Goal: Task Accomplishment & Management: Book appointment/travel/reservation

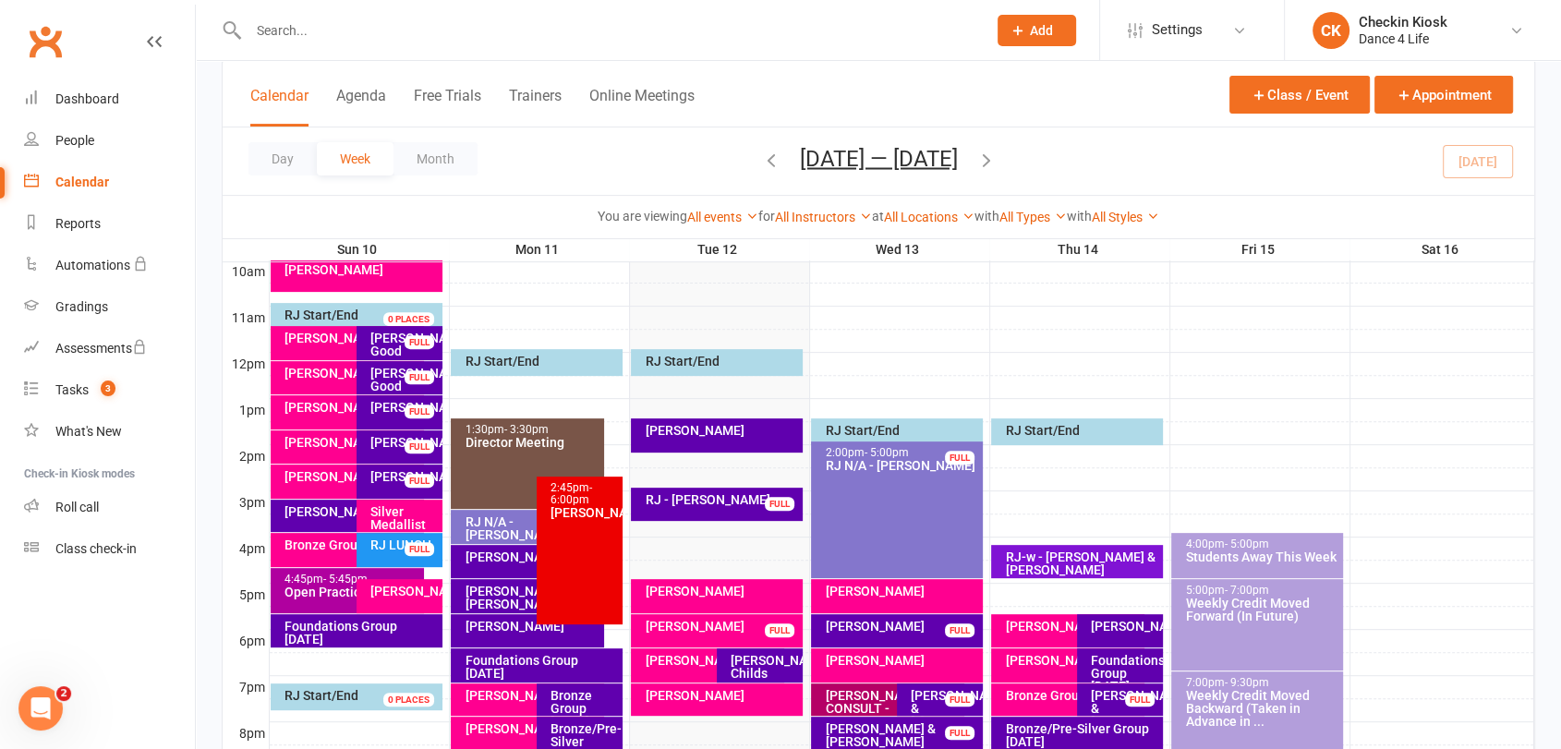
click at [990, 163] on icon "button" at bounding box center [986, 159] width 20 height 20
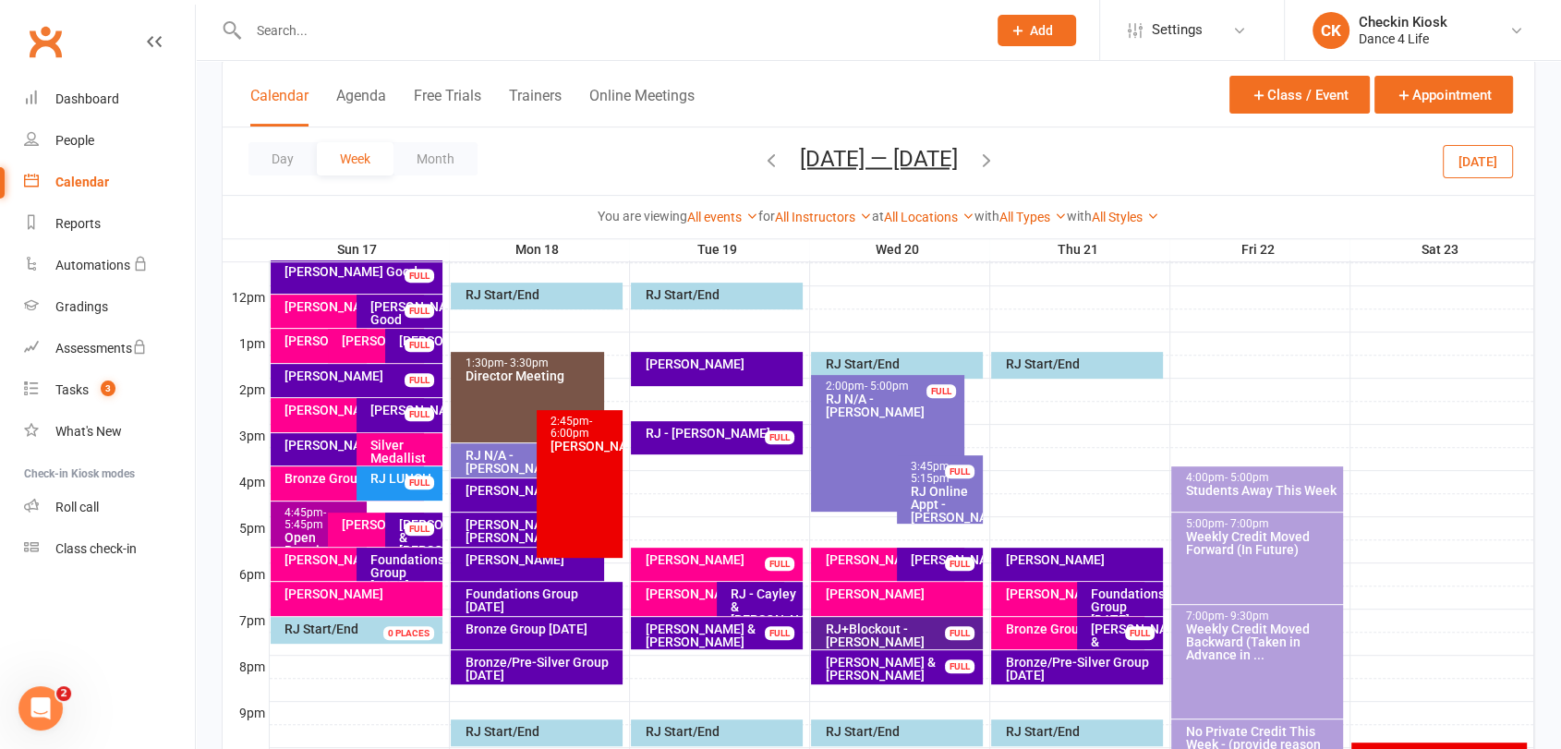
scroll to position [680, 0]
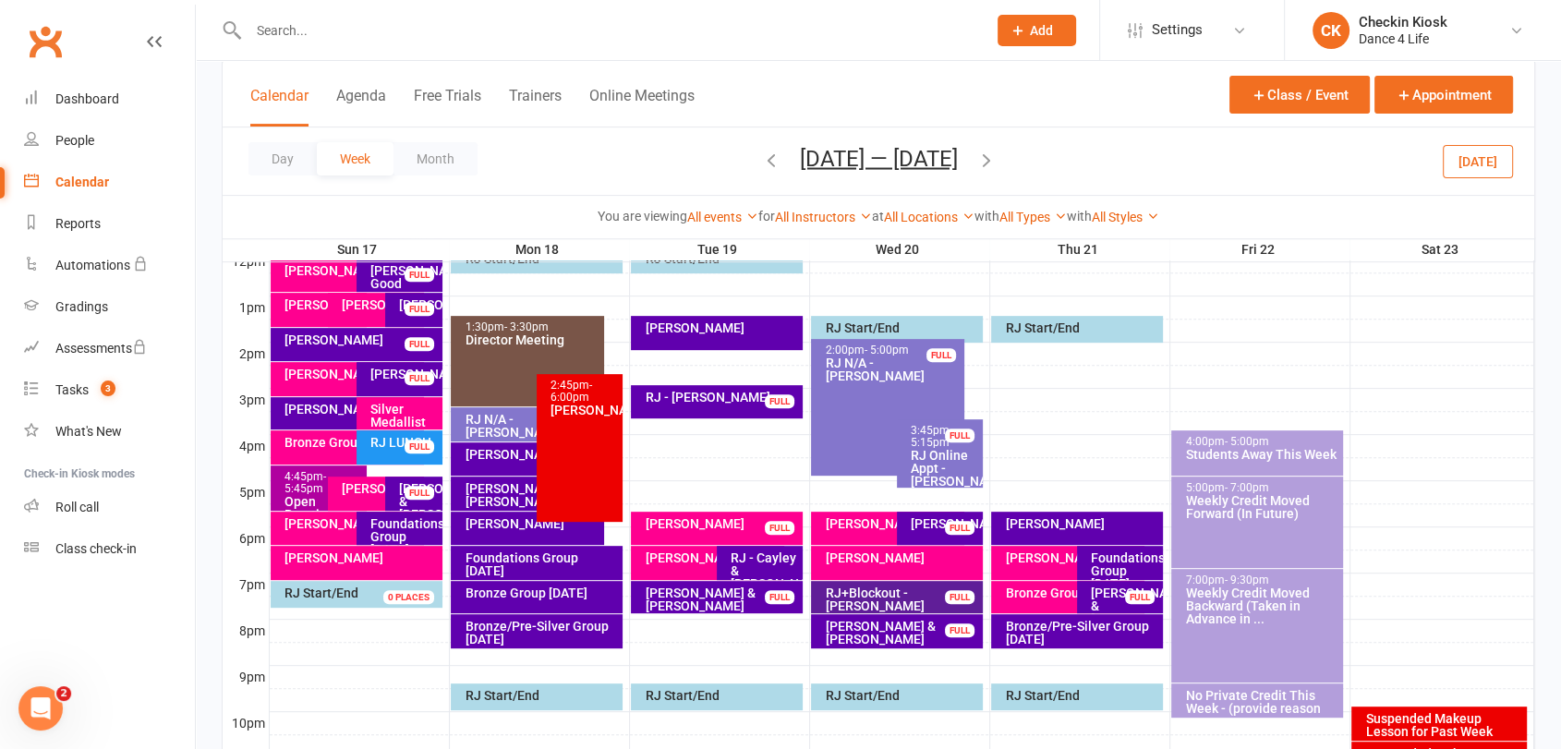
click at [986, 550] on div at bounding box center [902, 561] width 1264 height 22
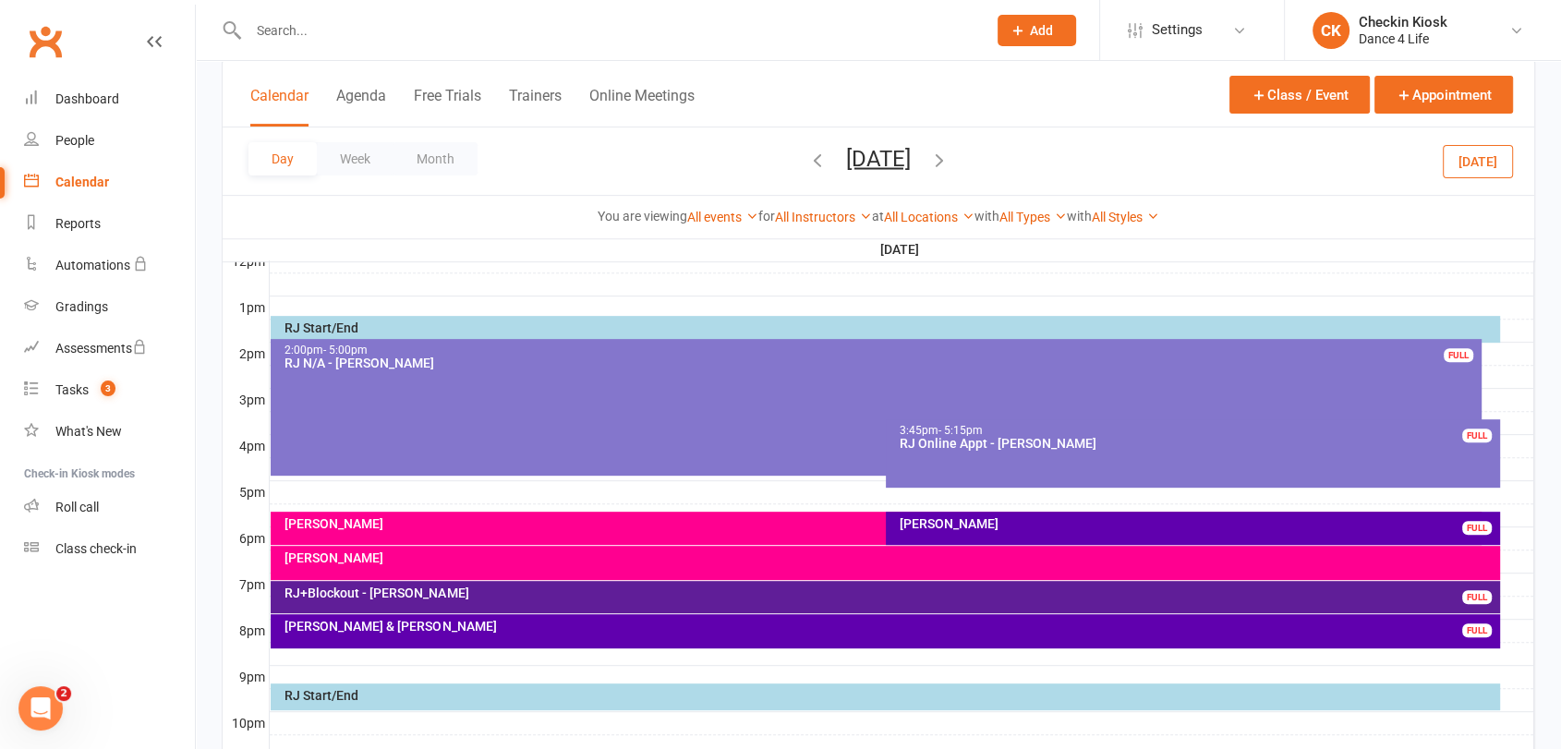
click at [1511, 552] on div at bounding box center [902, 561] width 1264 height 22
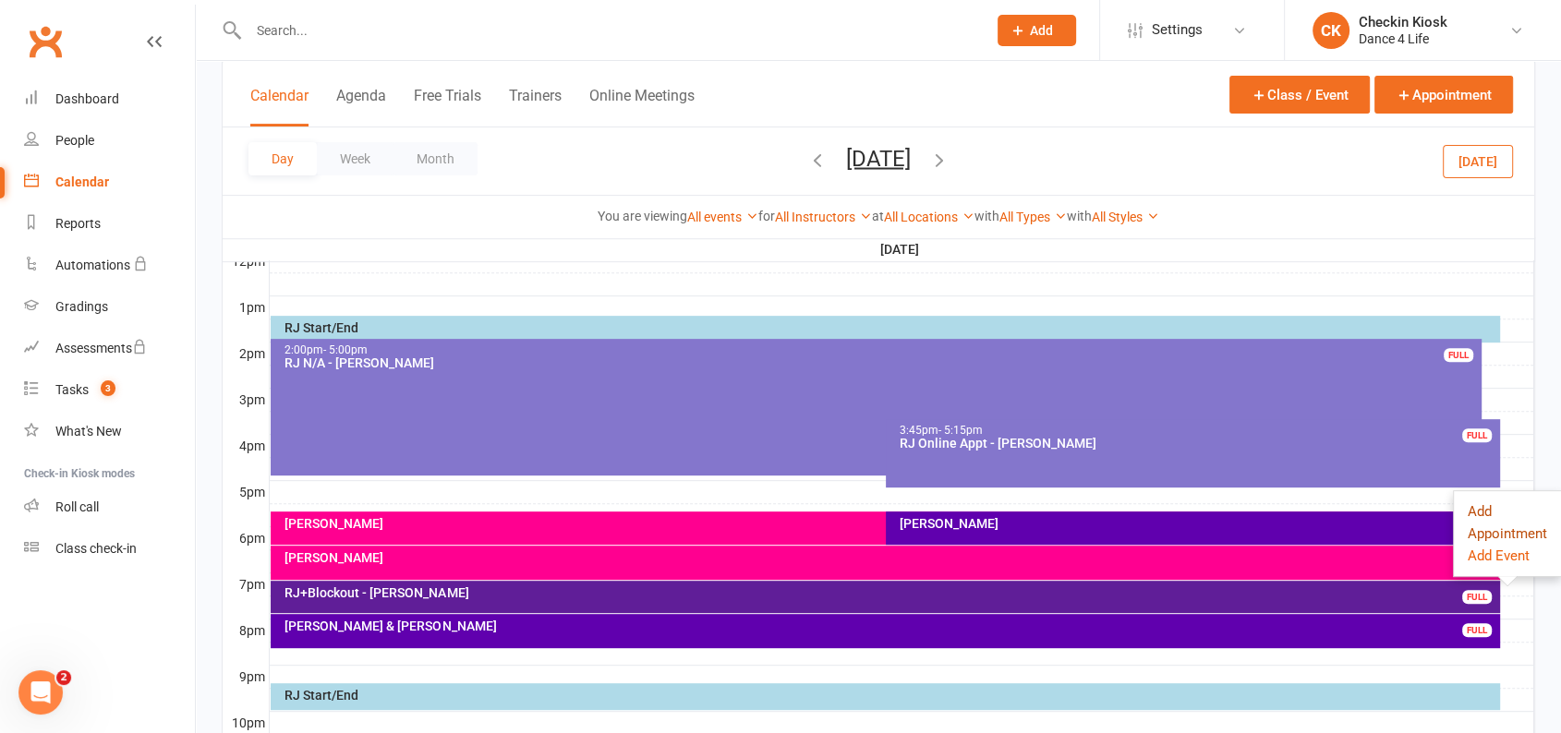
click at [1485, 521] on button "Add Appointment" at bounding box center [1507, 523] width 79 height 44
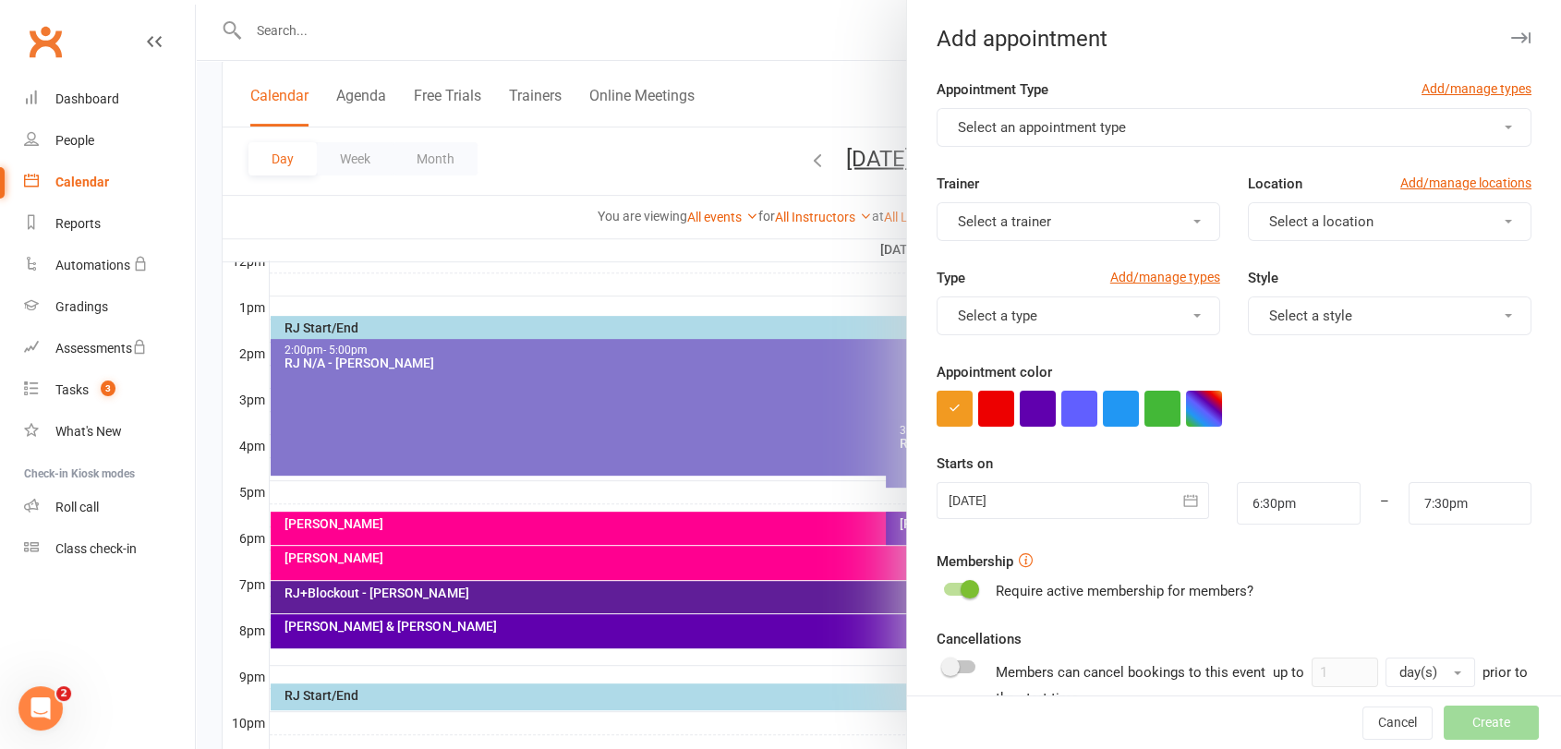
click at [1126, 119] on button "Select an appointment type" at bounding box center [1233, 127] width 595 height 39
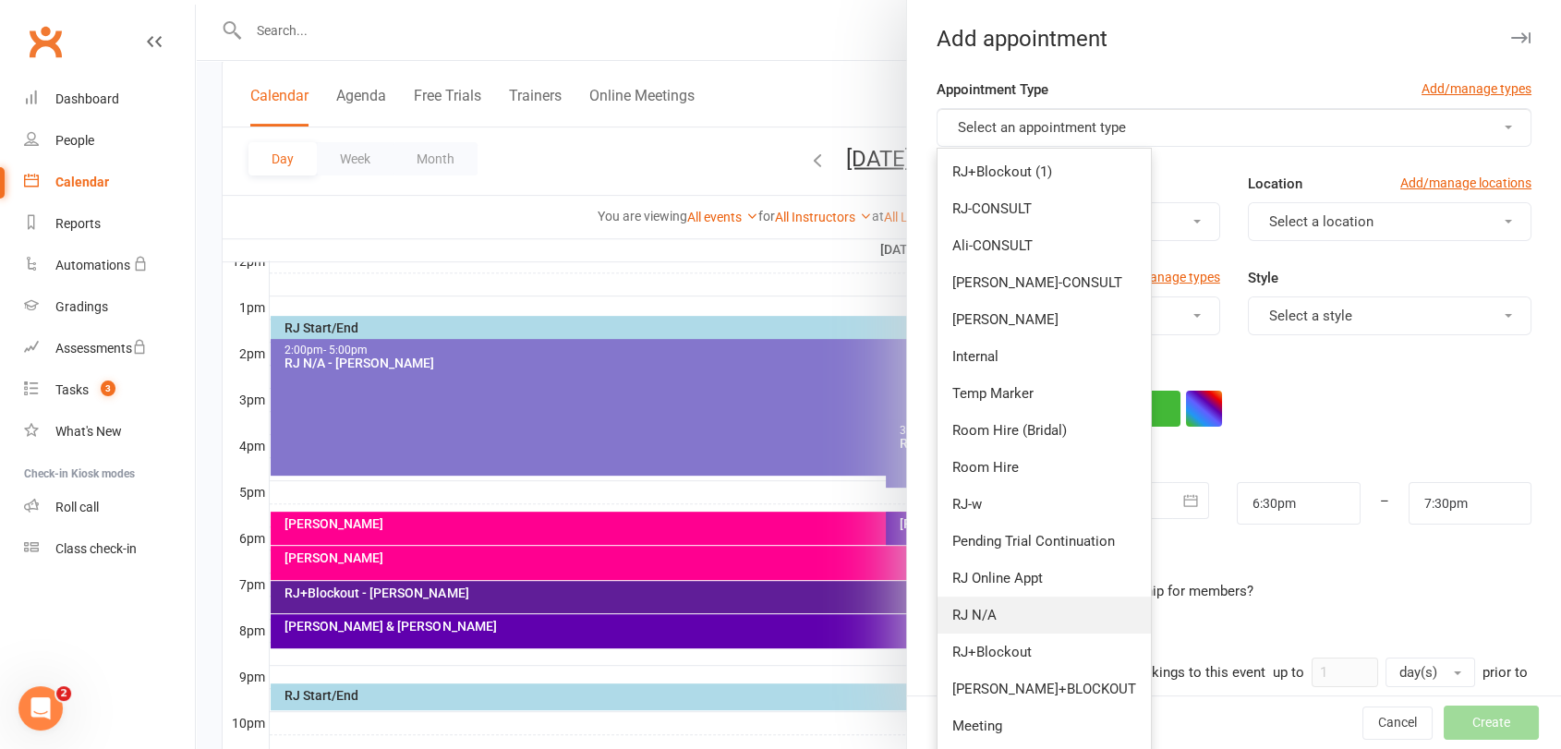
scroll to position [103, 0]
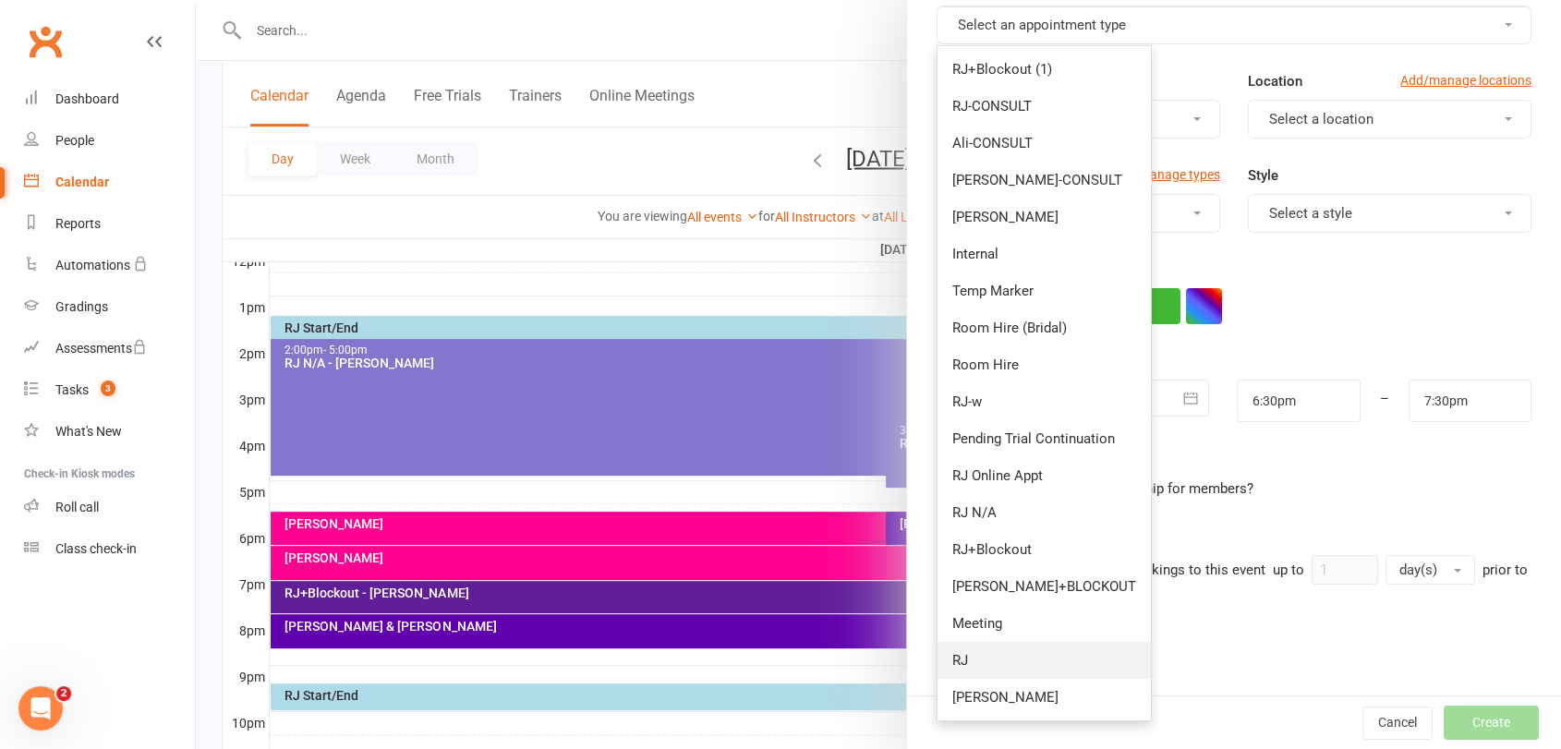
click at [1021, 659] on link "RJ" at bounding box center [1043, 660] width 213 height 37
type input "7:15pm"
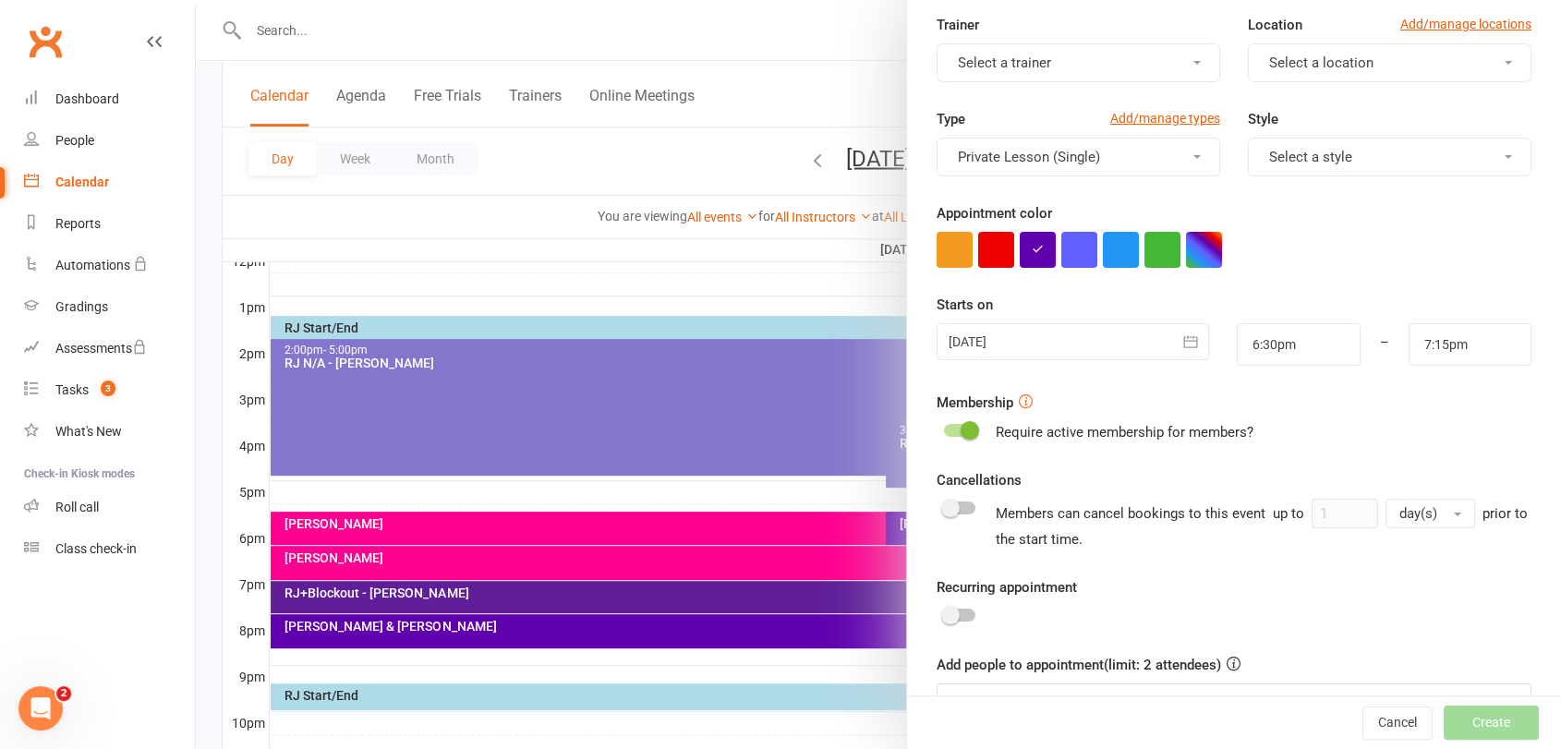
scroll to position [210, 0]
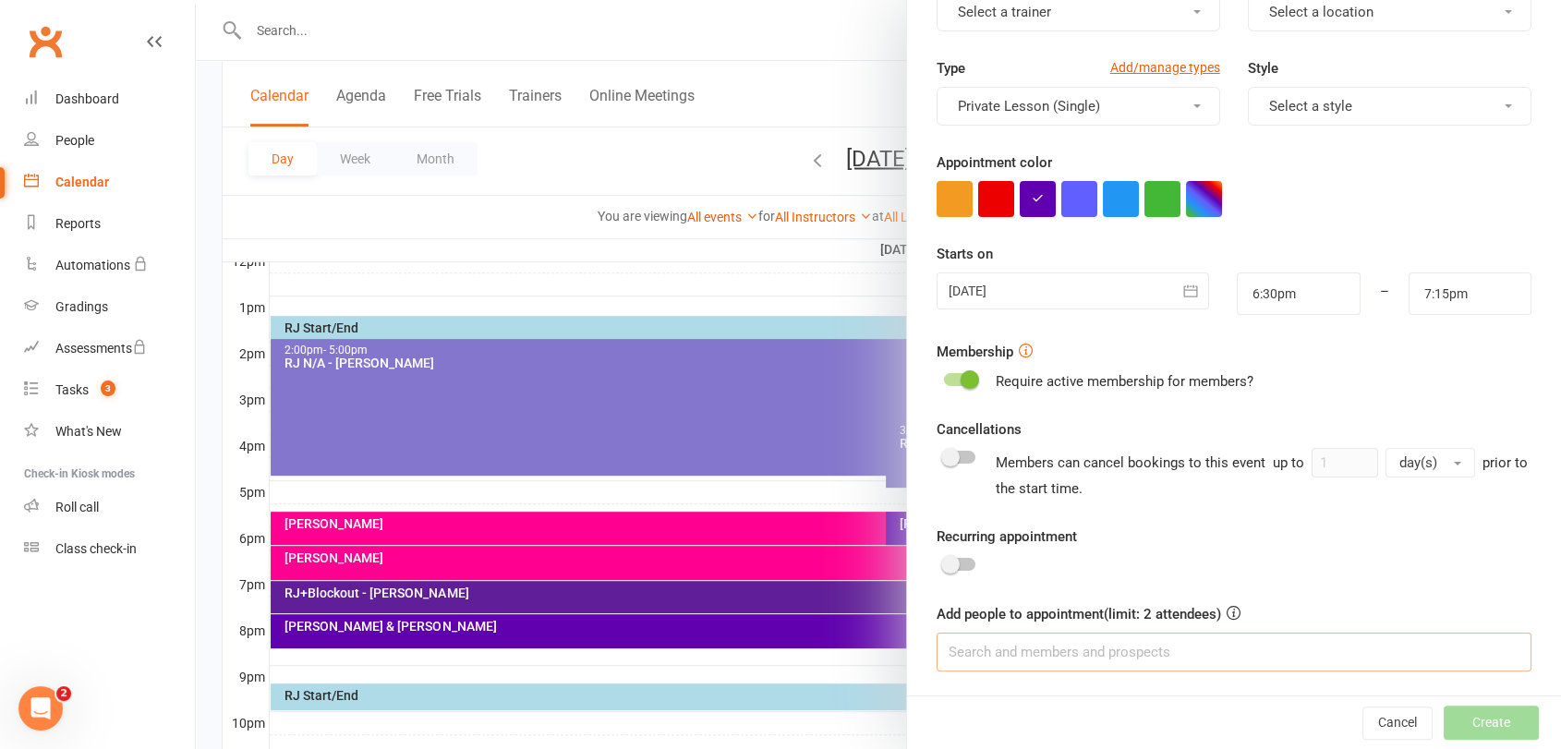
click at [1040, 652] on input at bounding box center [1233, 652] width 595 height 39
click at [654, 503] on div at bounding box center [878, 374] width 1365 height 749
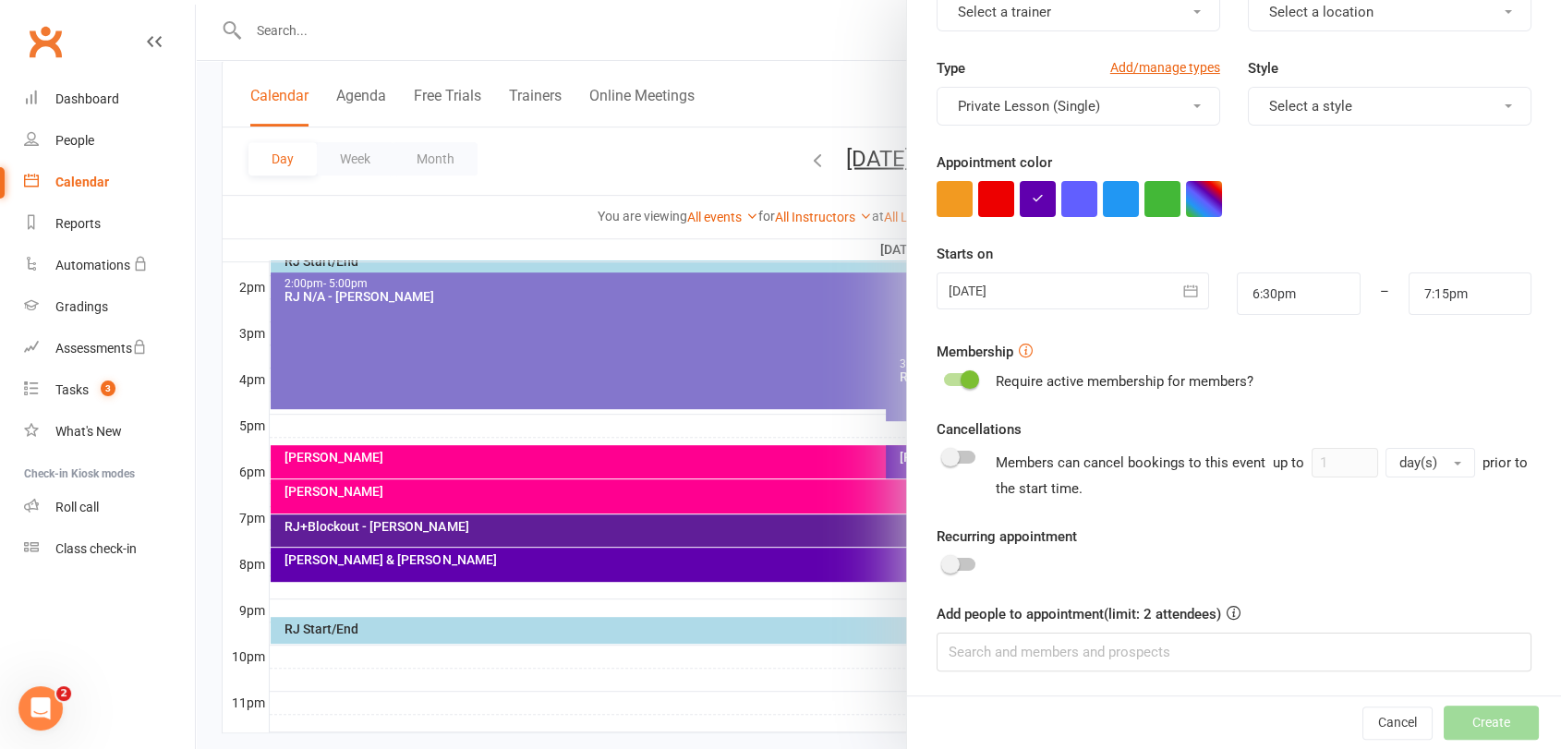
scroll to position [783, 0]
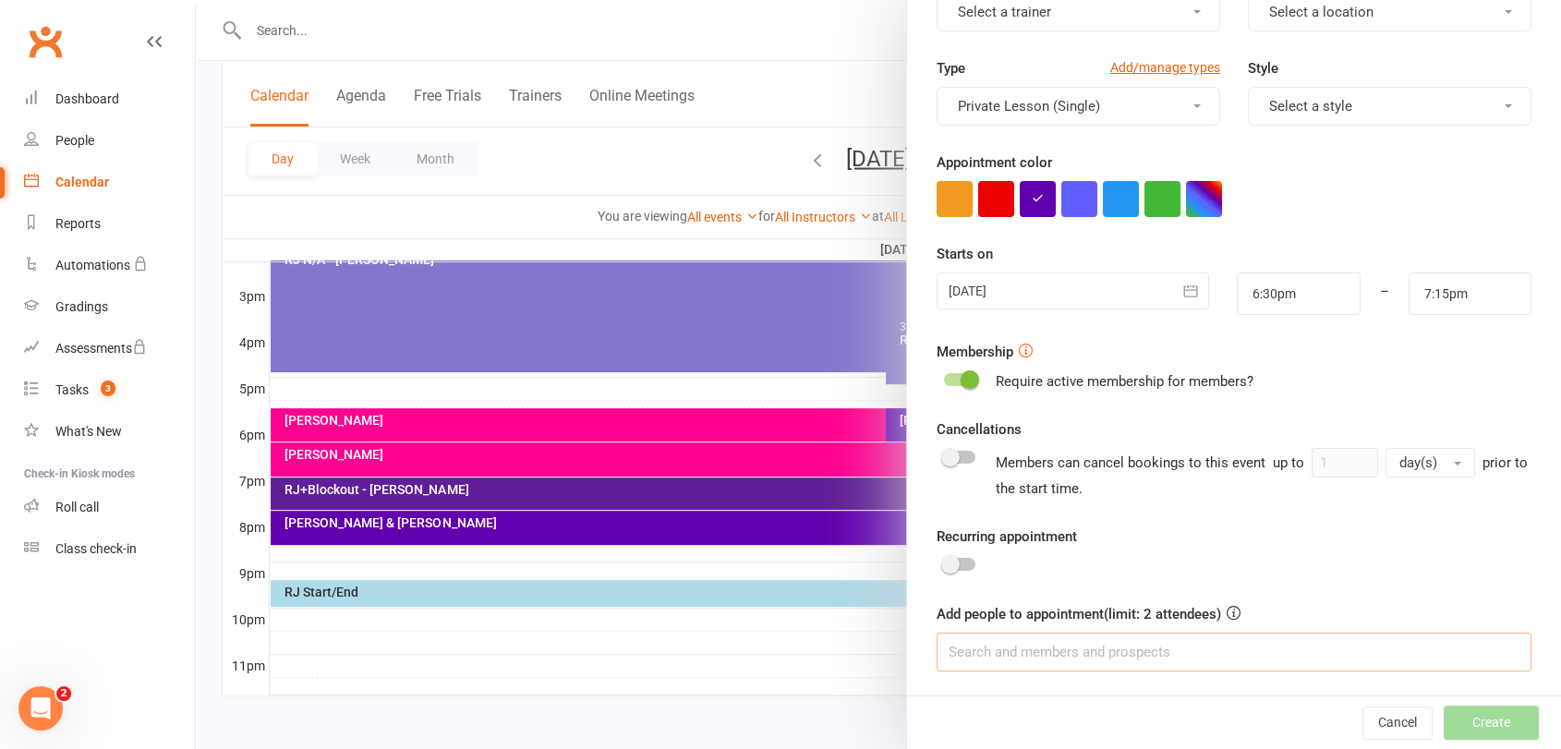
click at [1081, 642] on input at bounding box center [1233, 652] width 595 height 39
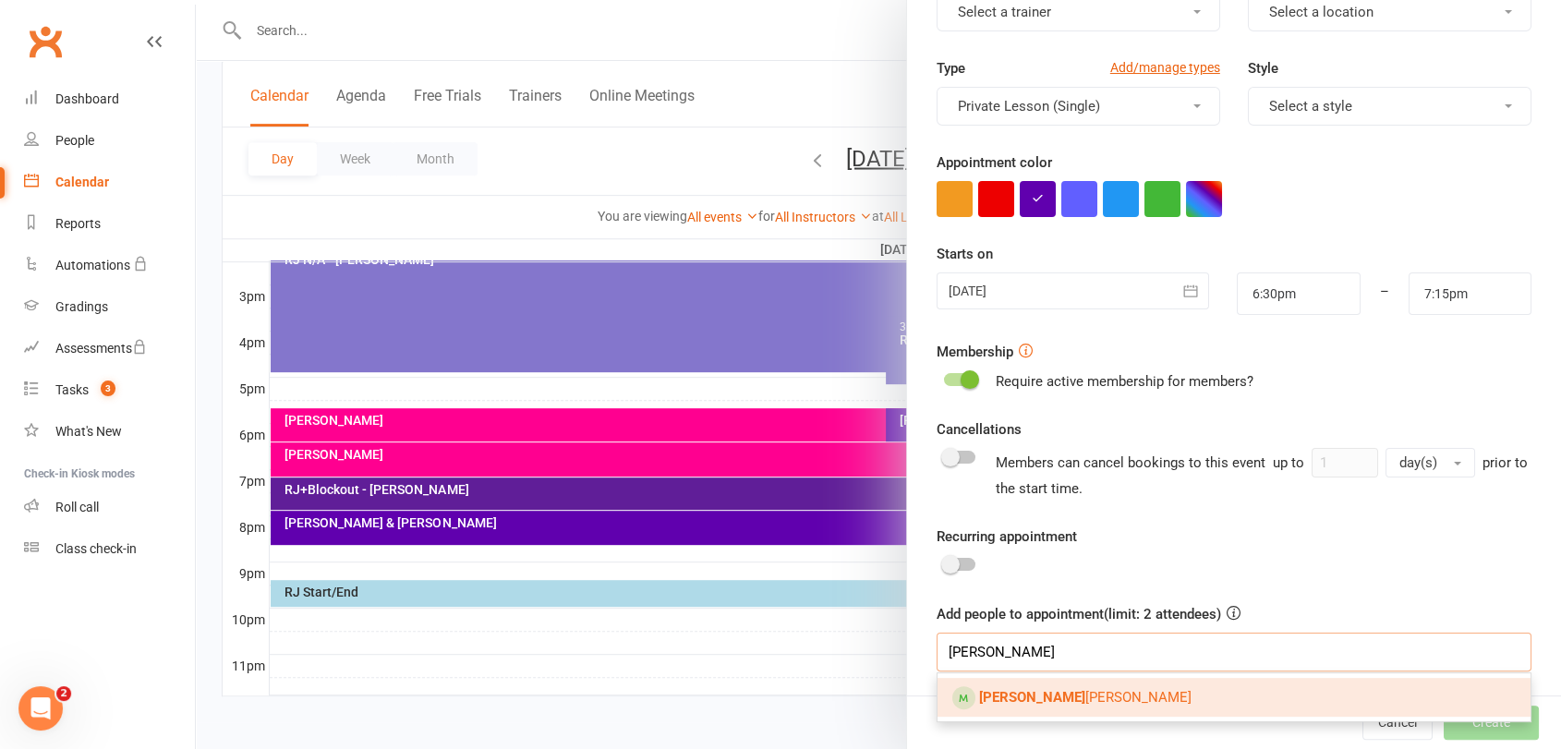
type input "[PERSON_NAME]"
click at [1082, 704] on link "[PERSON_NAME]" at bounding box center [1233, 697] width 593 height 39
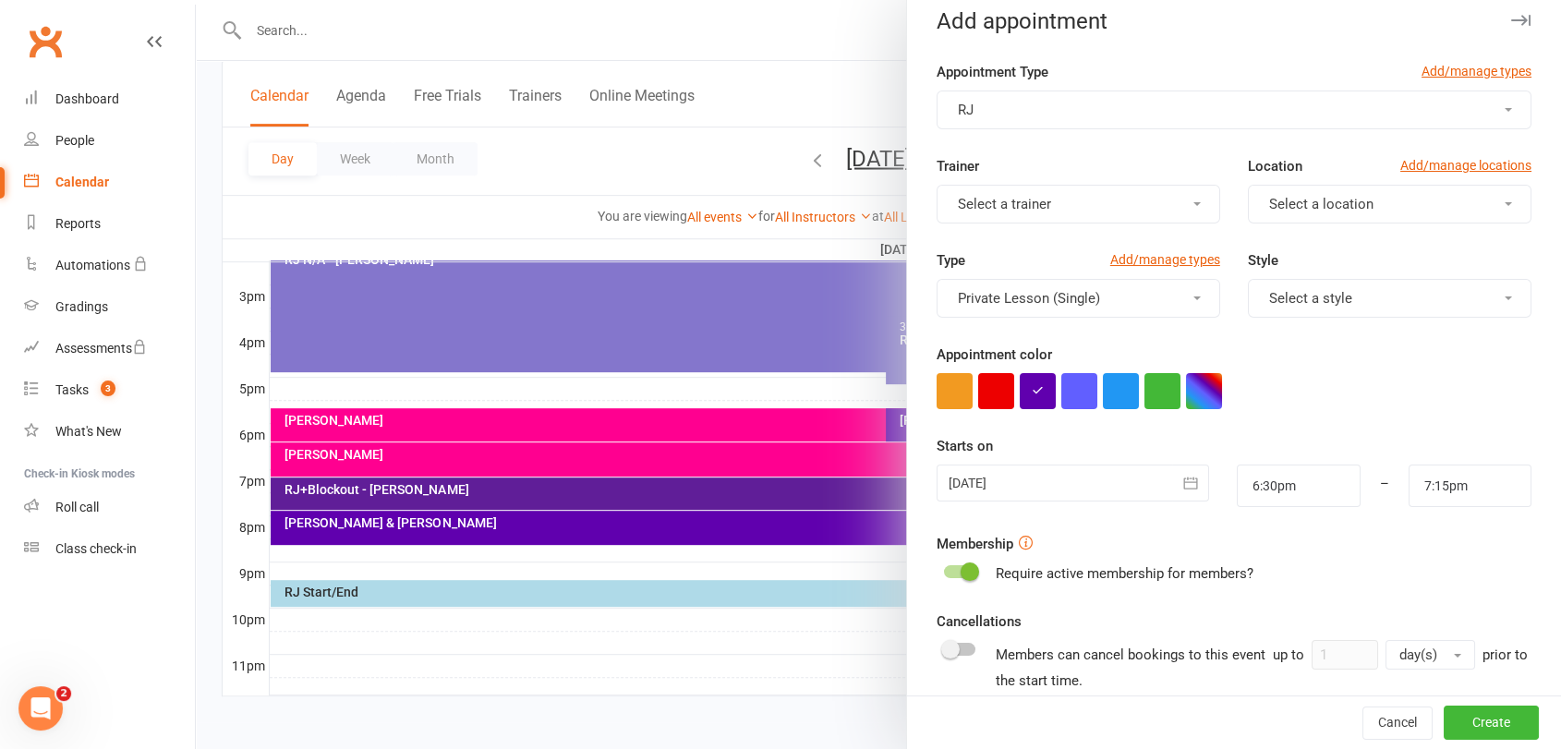
scroll to position [0, 0]
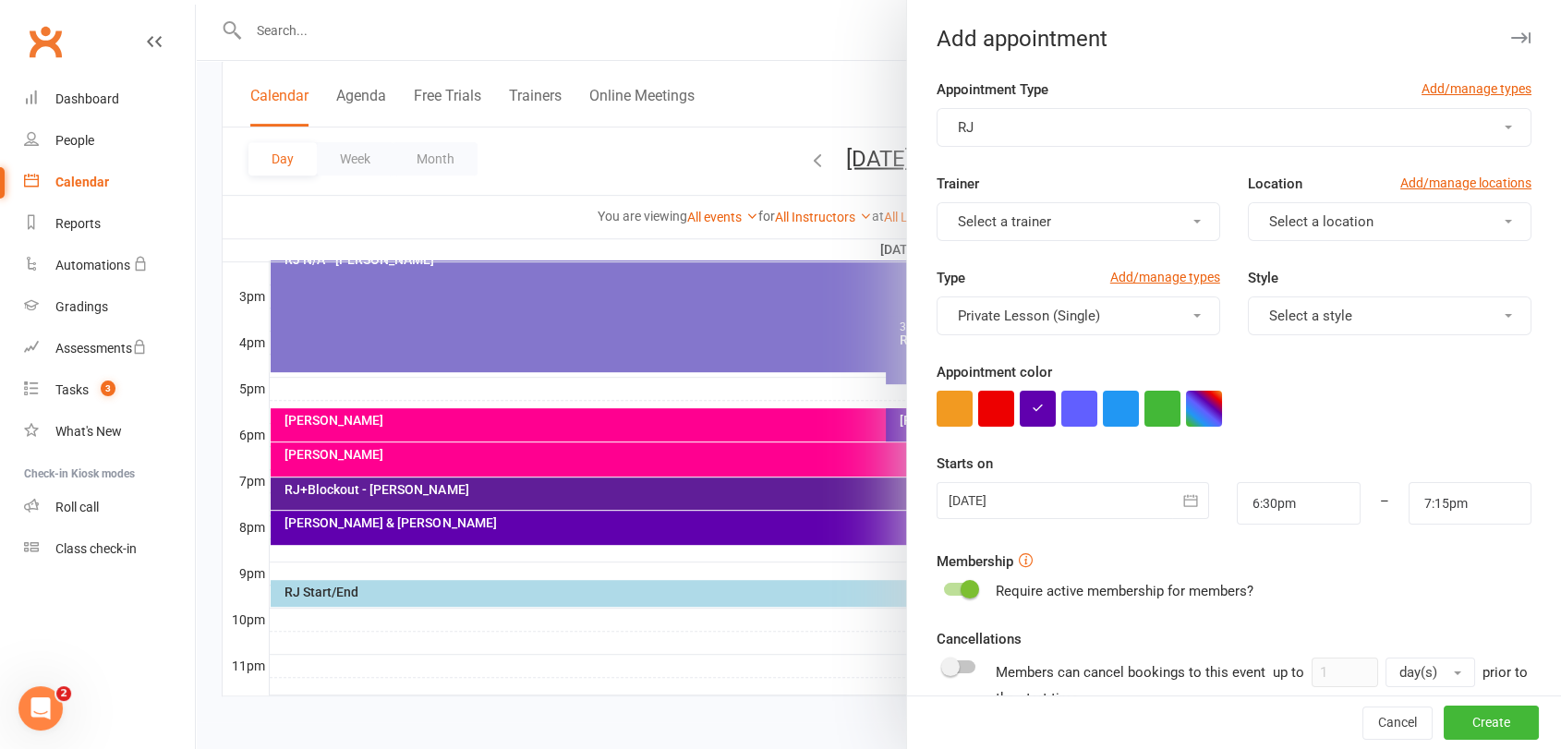
click at [1107, 217] on button "Select a trainer" at bounding box center [1078, 221] width 284 height 39
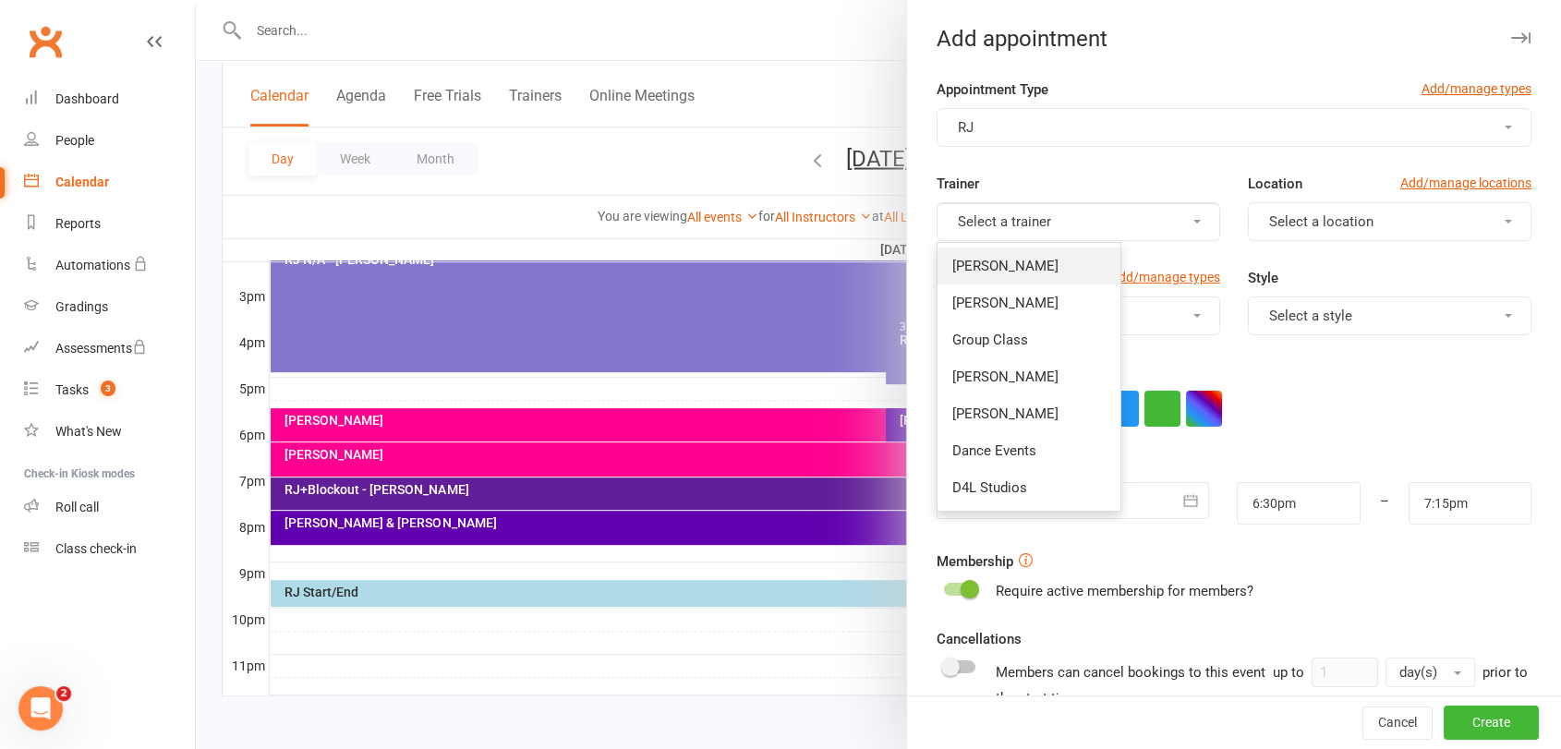
drag, startPoint x: 1058, startPoint y: 268, endPoint x: 1359, endPoint y: 259, distance: 301.2
click at [1060, 268] on link "[PERSON_NAME]" at bounding box center [1028, 266] width 183 height 37
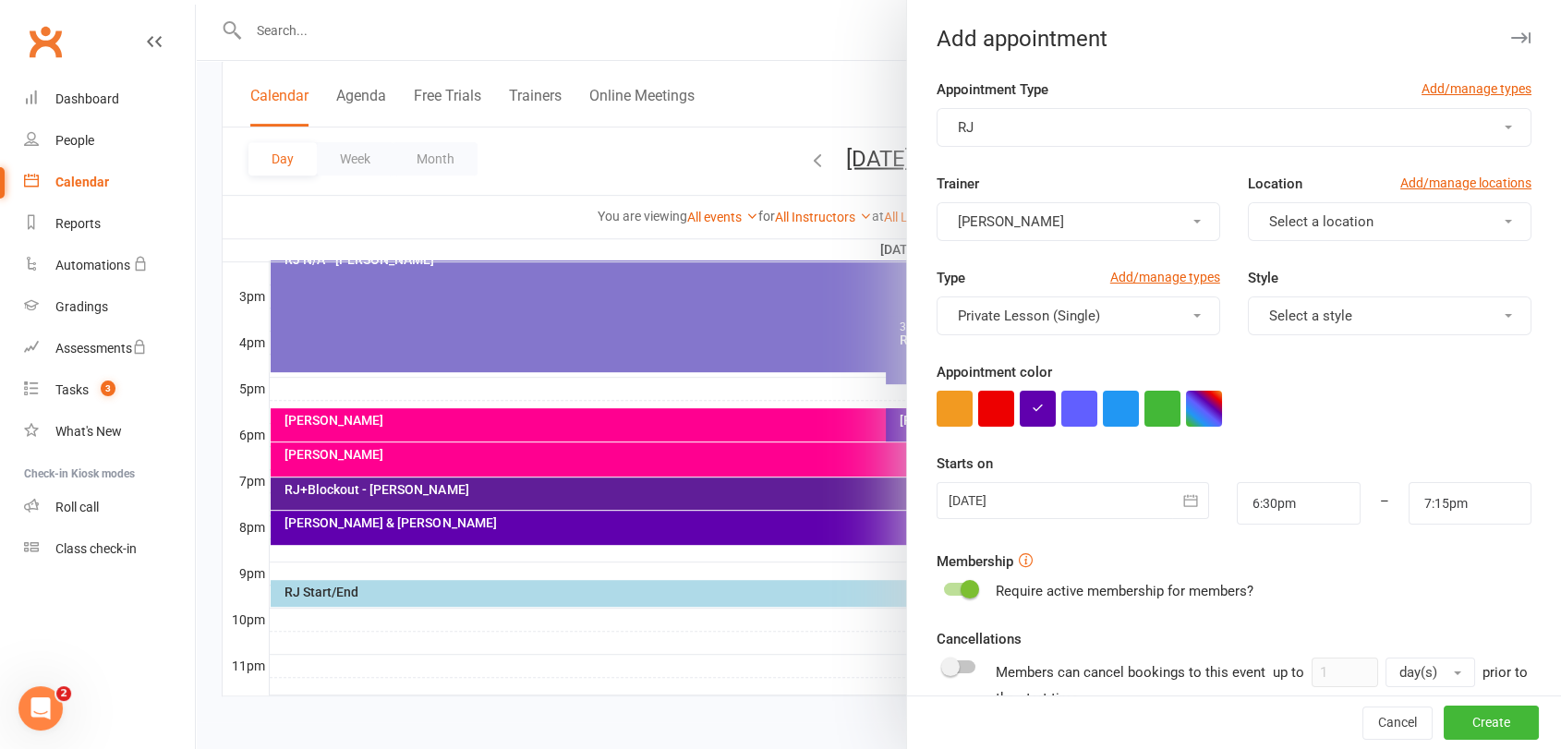
click at [1359, 238] on button "Select a location" at bounding box center [1390, 221] width 284 height 39
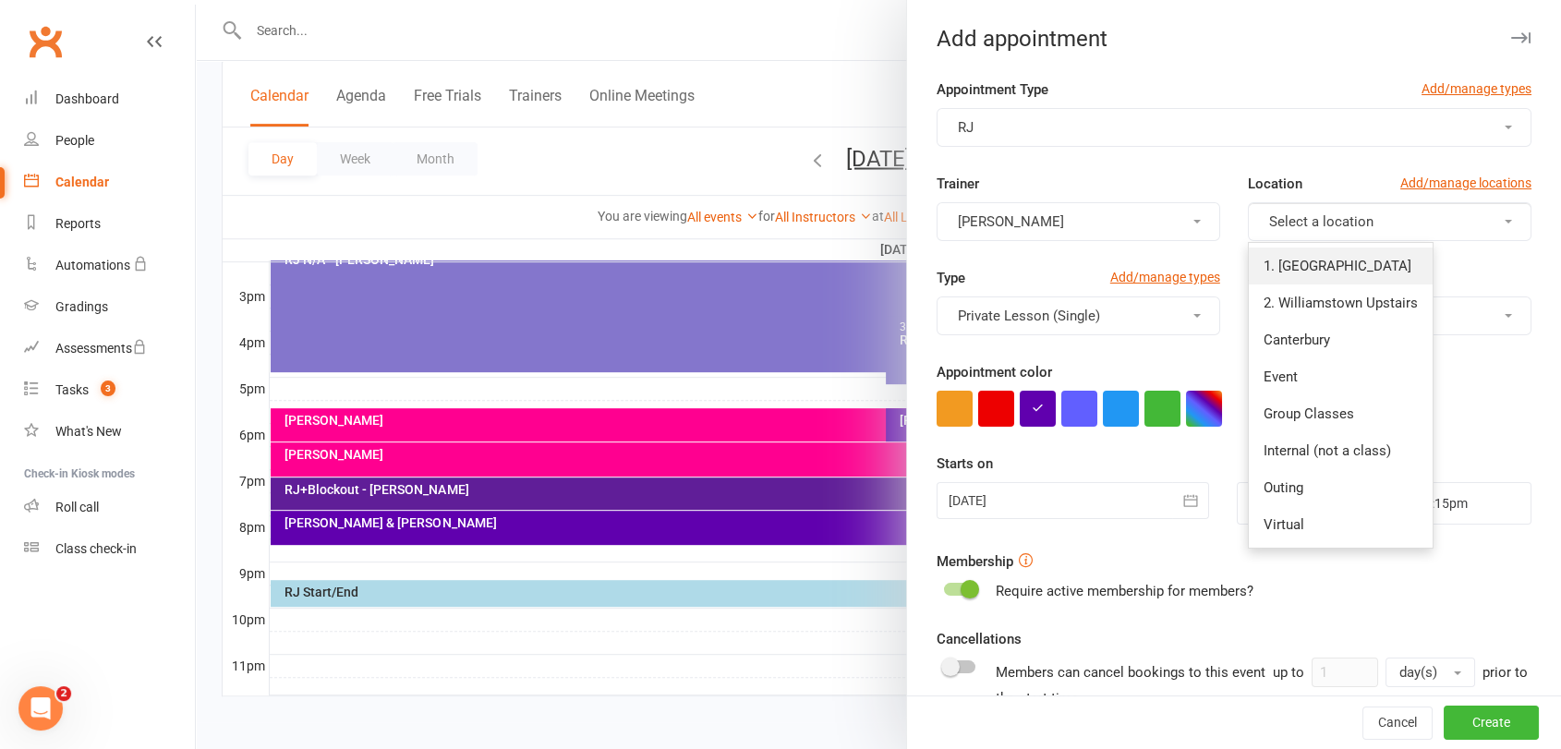
click at [1316, 259] on span "1. [GEOGRAPHIC_DATA]" at bounding box center [1337, 266] width 148 height 17
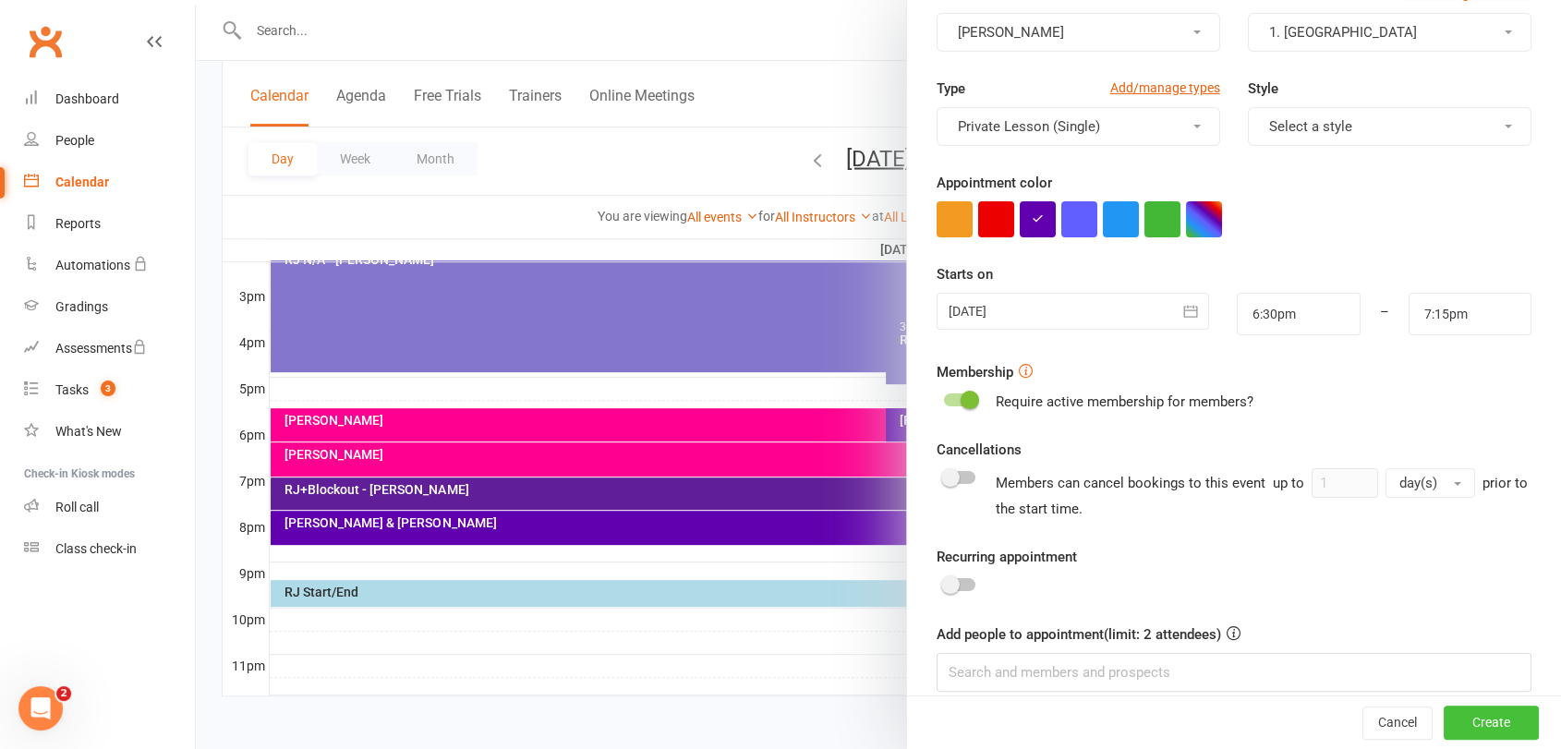
scroll to position [159, 0]
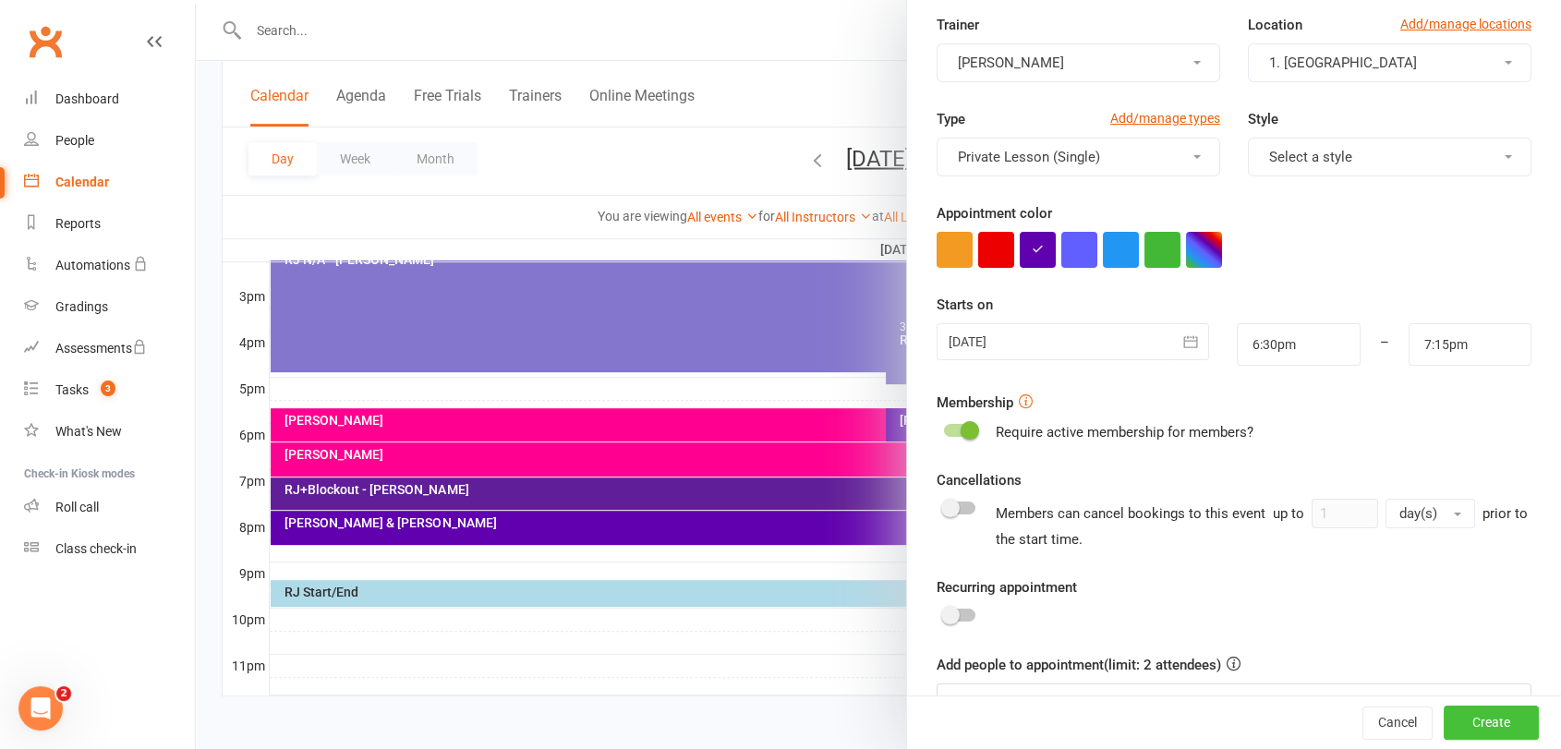
click at [1487, 720] on button "Create" at bounding box center [1491, 723] width 95 height 33
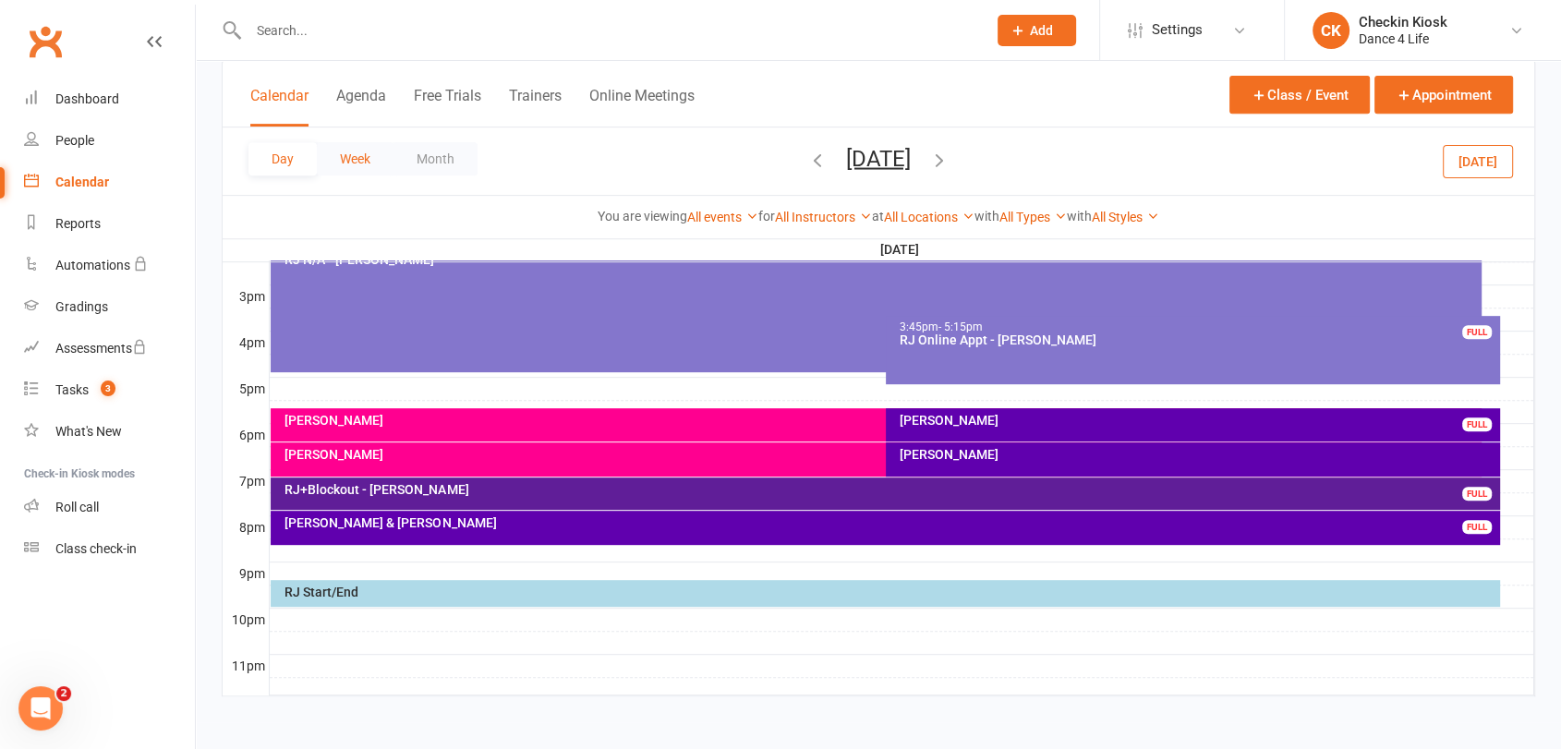
click at [362, 155] on button "Week" at bounding box center [355, 158] width 77 height 33
